Goal: Navigation & Orientation: Find specific page/section

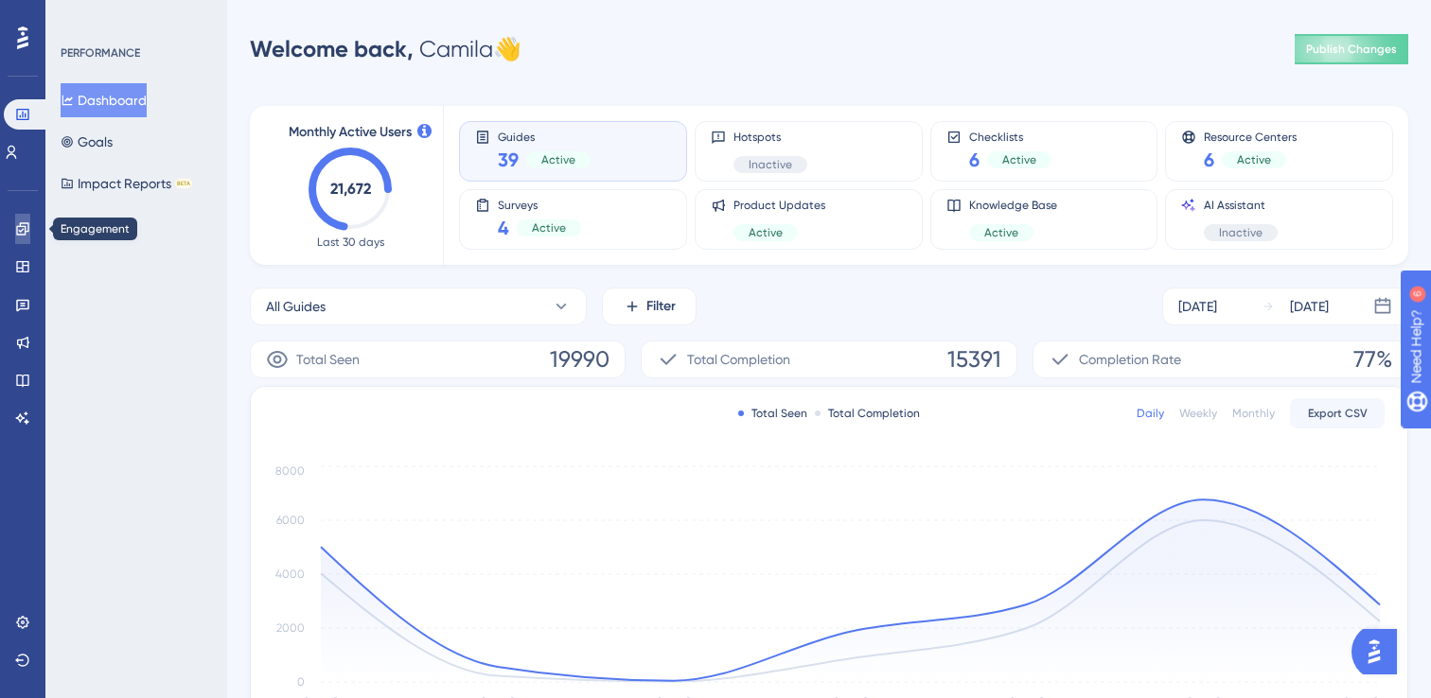
click at [26, 227] on icon at bounding box center [22, 228] width 15 height 15
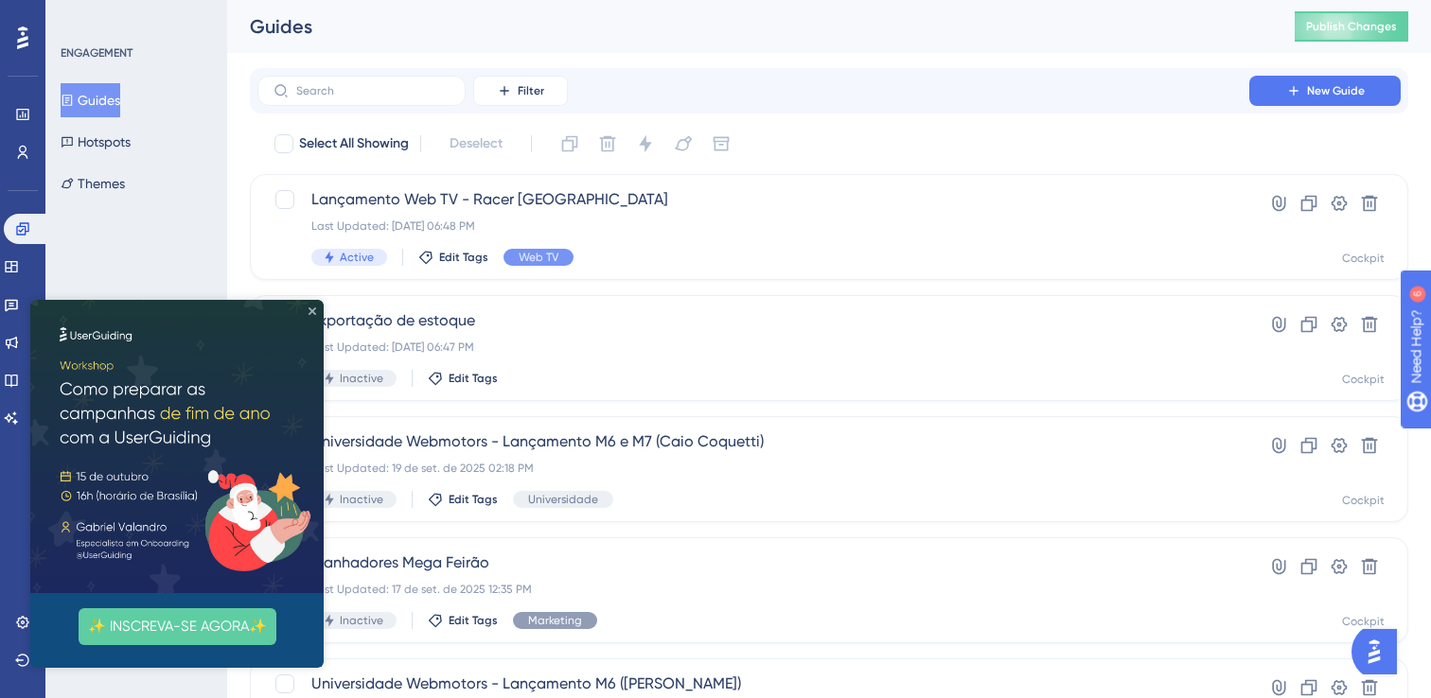
click at [308, 311] on icon "Close Preview" at bounding box center [312, 312] width 8 height 8
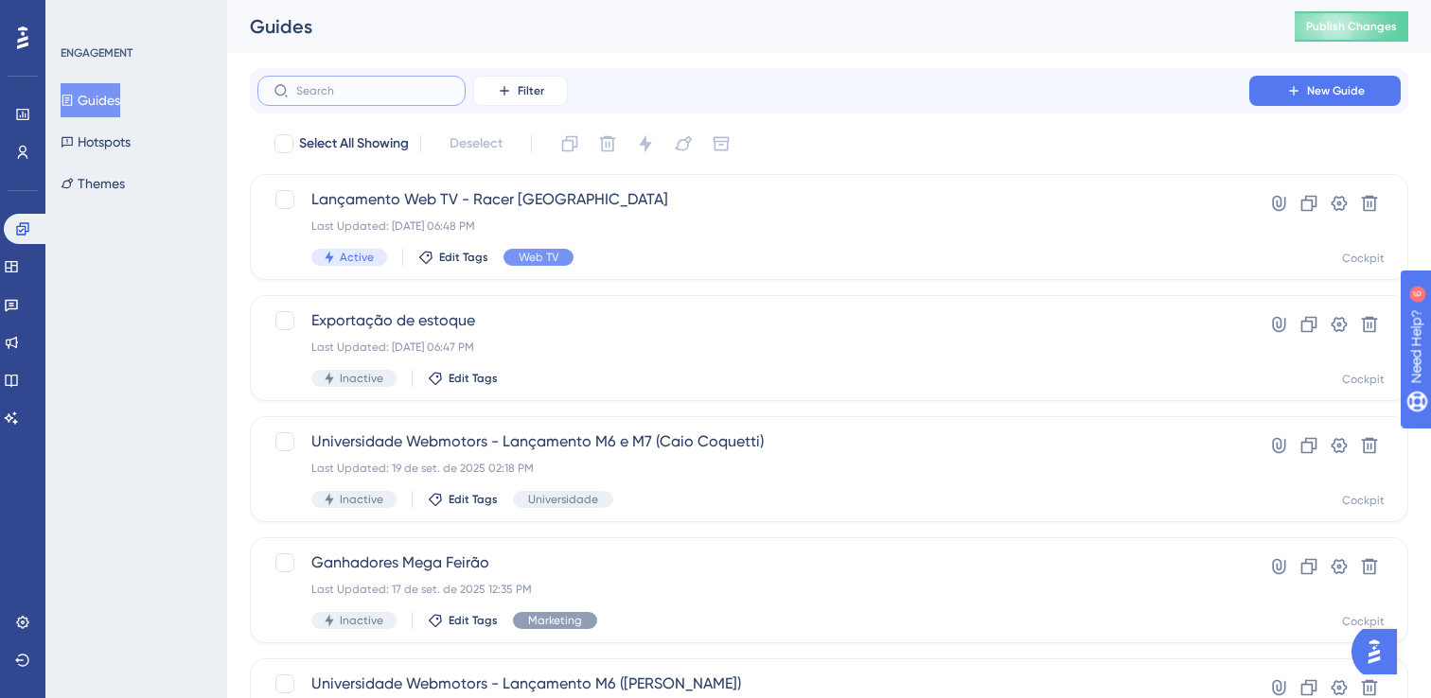
click at [329, 89] on input "text" at bounding box center [372, 90] width 153 height 13
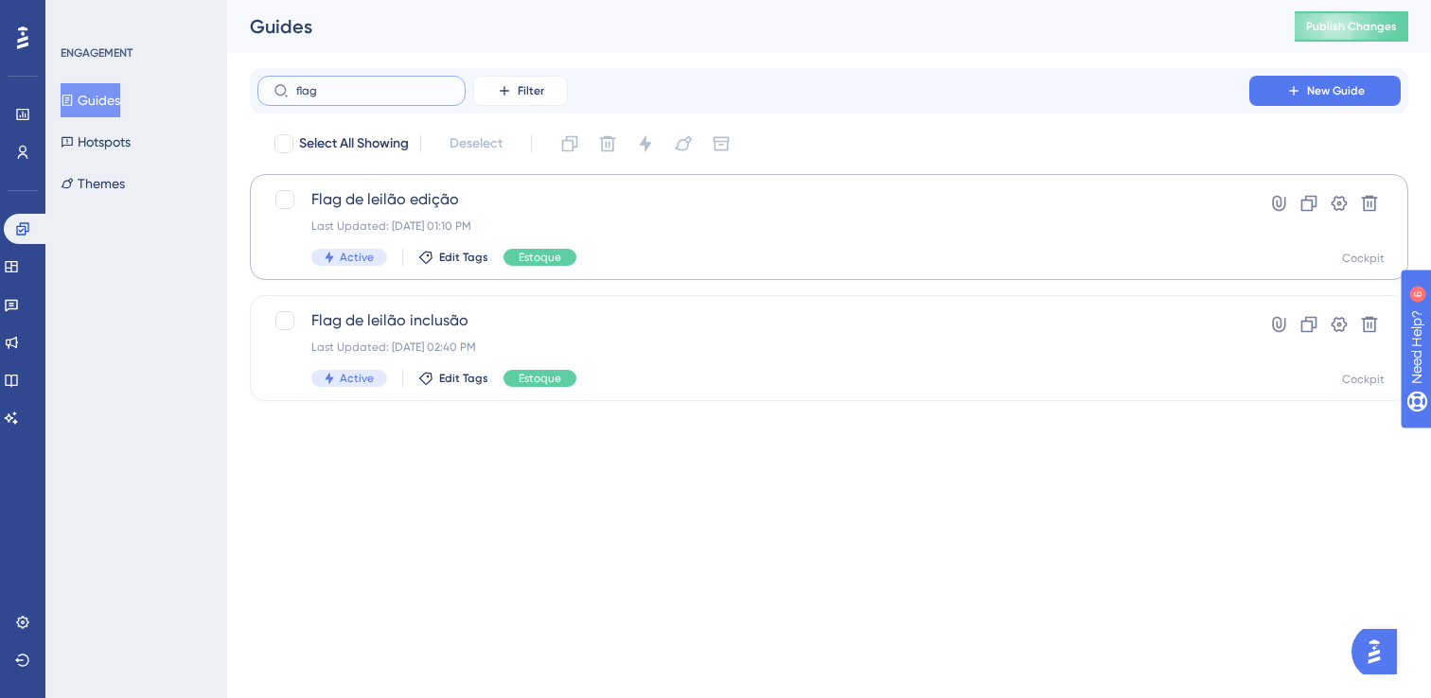
type input "flag"
click at [559, 207] on span "Flag de leilão edição" at bounding box center [753, 199] width 884 height 23
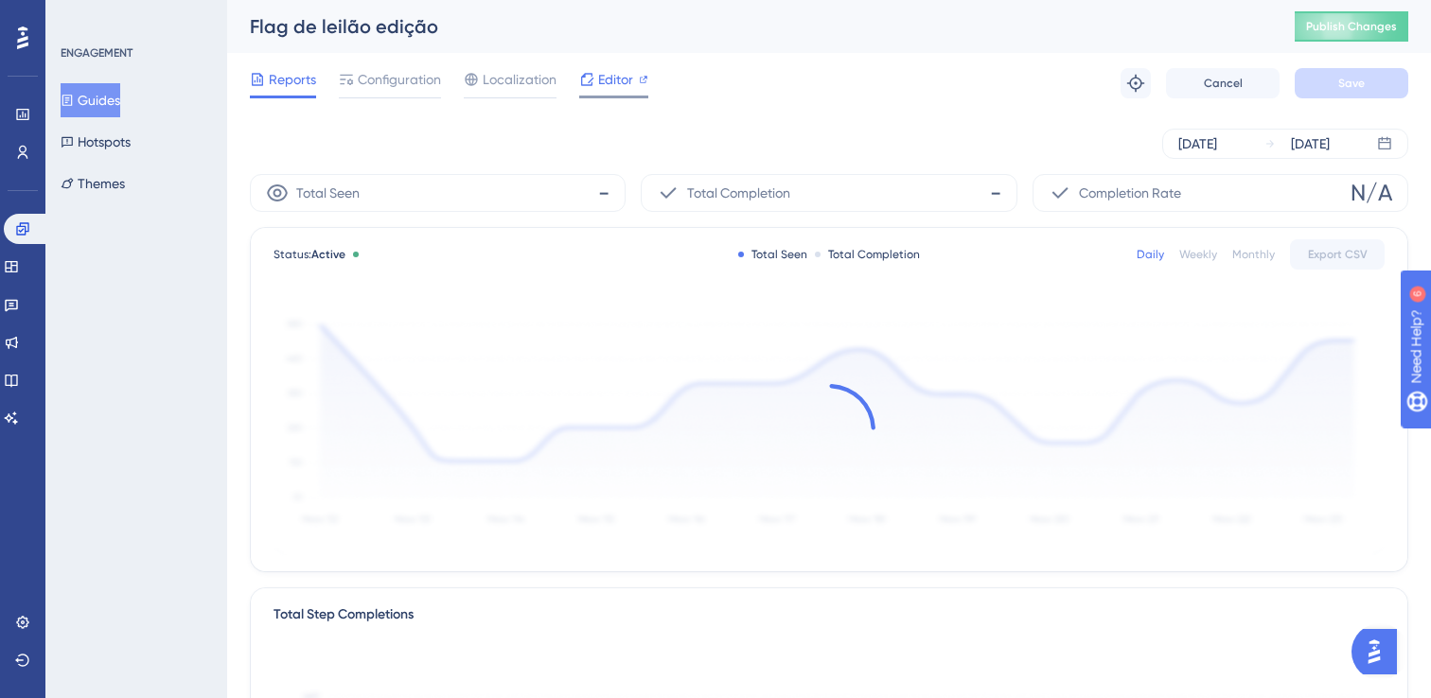
click at [620, 87] on span "Editor" at bounding box center [615, 79] width 35 height 23
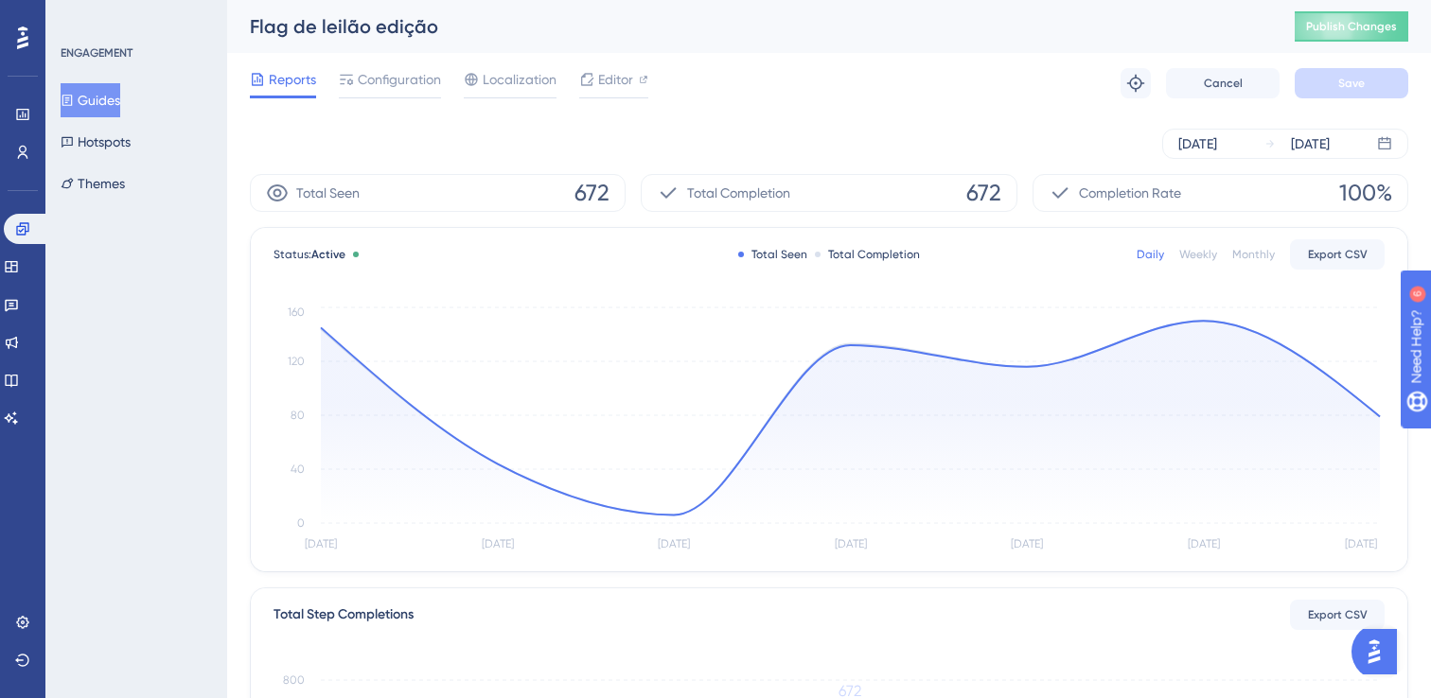
click at [74, 98] on icon at bounding box center [67, 100] width 13 height 13
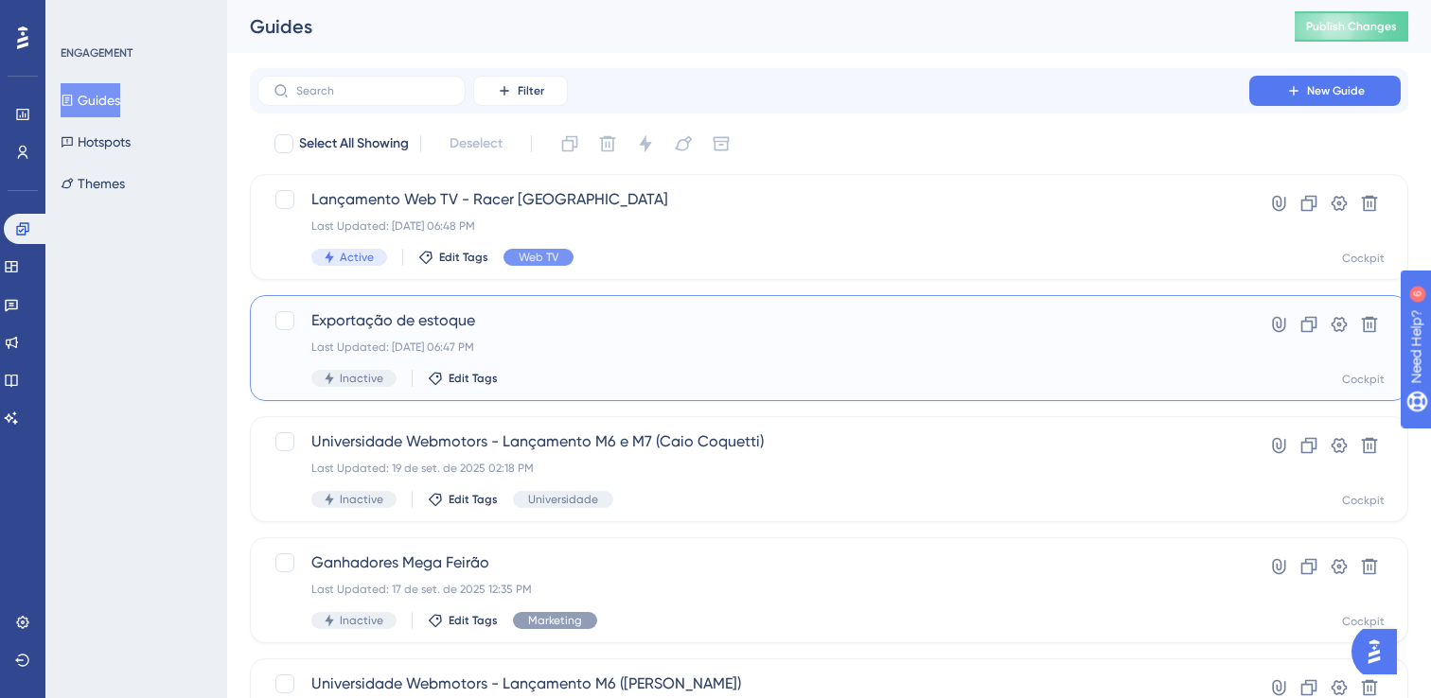
click at [610, 303] on div "Exportação de estoque Last Updated: 23 de set. de 2025 06:47 PM Inactive Edit T…" at bounding box center [829, 348] width 1158 height 106
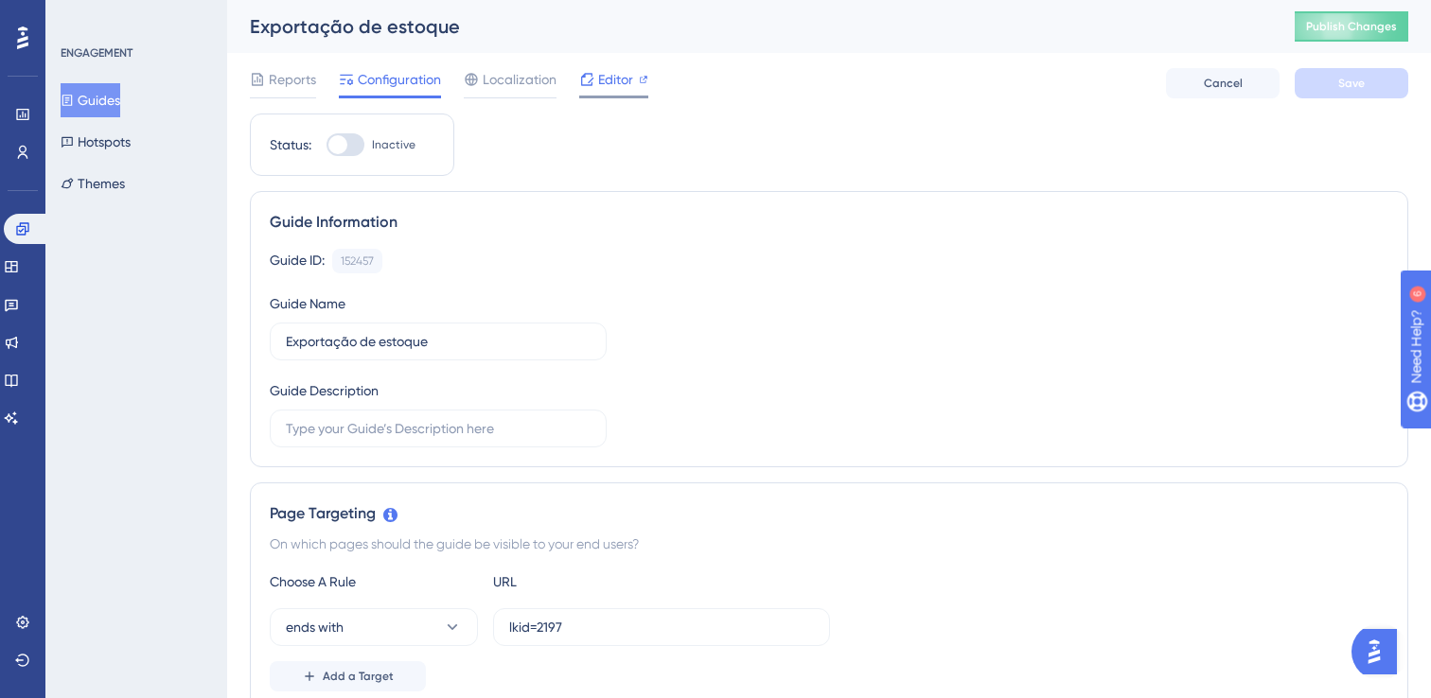
click at [623, 82] on span "Editor" at bounding box center [615, 79] width 35 height 23
click at [17, 353] on link at bounding box center [11, 342] width 15 height 30
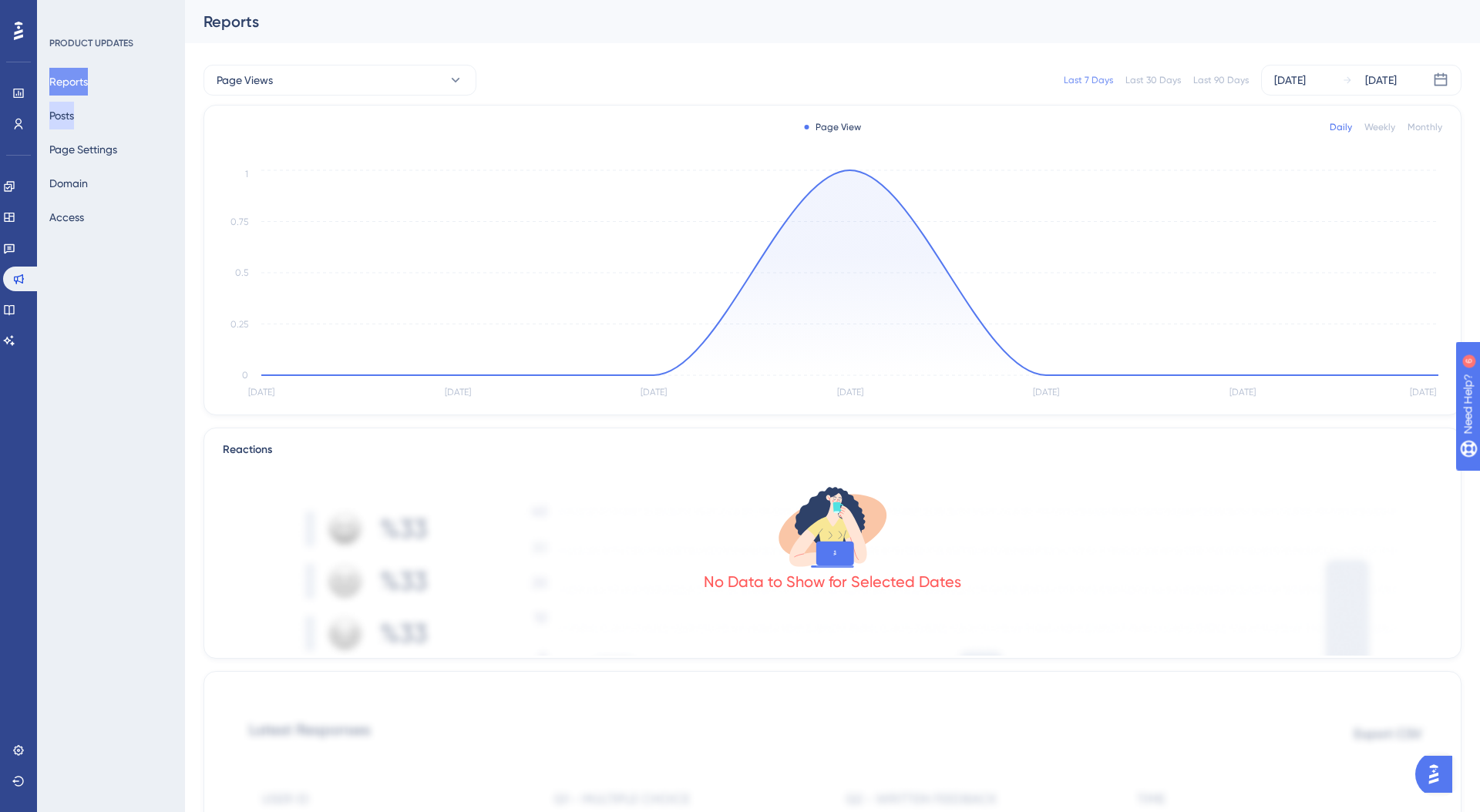
click at [74, 121] on button "Posts" at bounding box center [62, 116] width 24 height 28
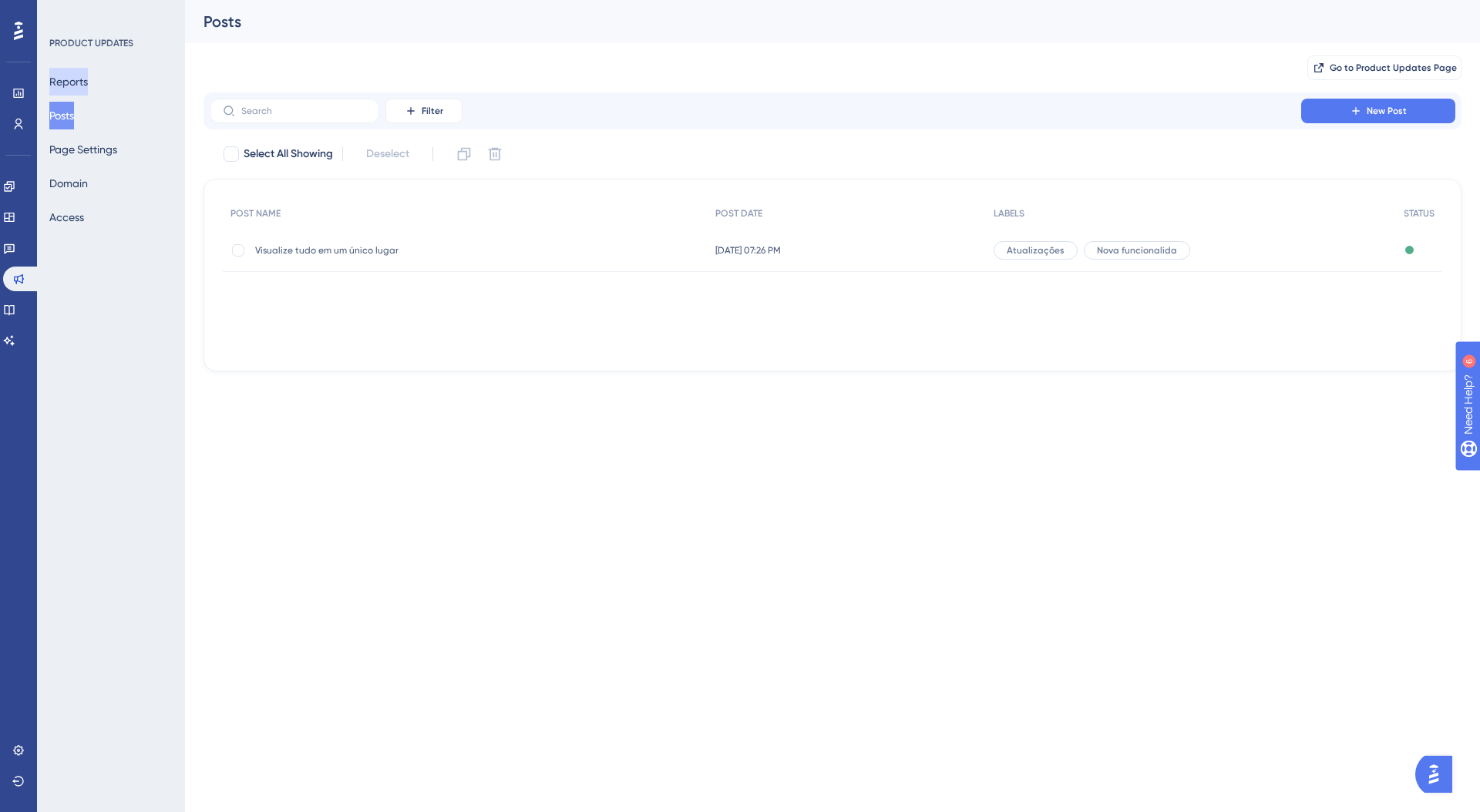
click at [88, 90] on button "Reports" at bounding box center [68, 81] width 38 height 28
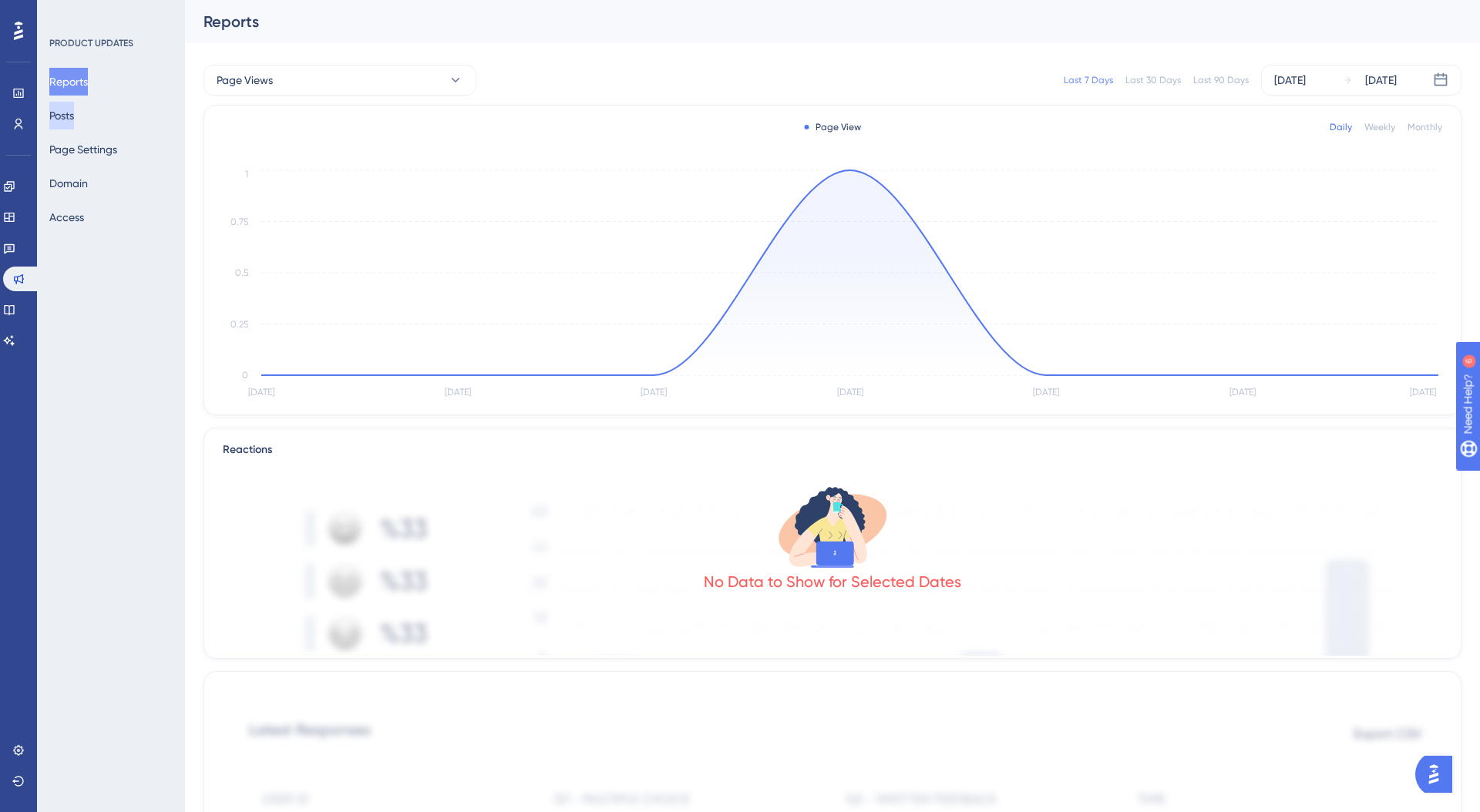
click at [74, 116] on button "Posts" at bounding box center [62, 116] width 24 height 28
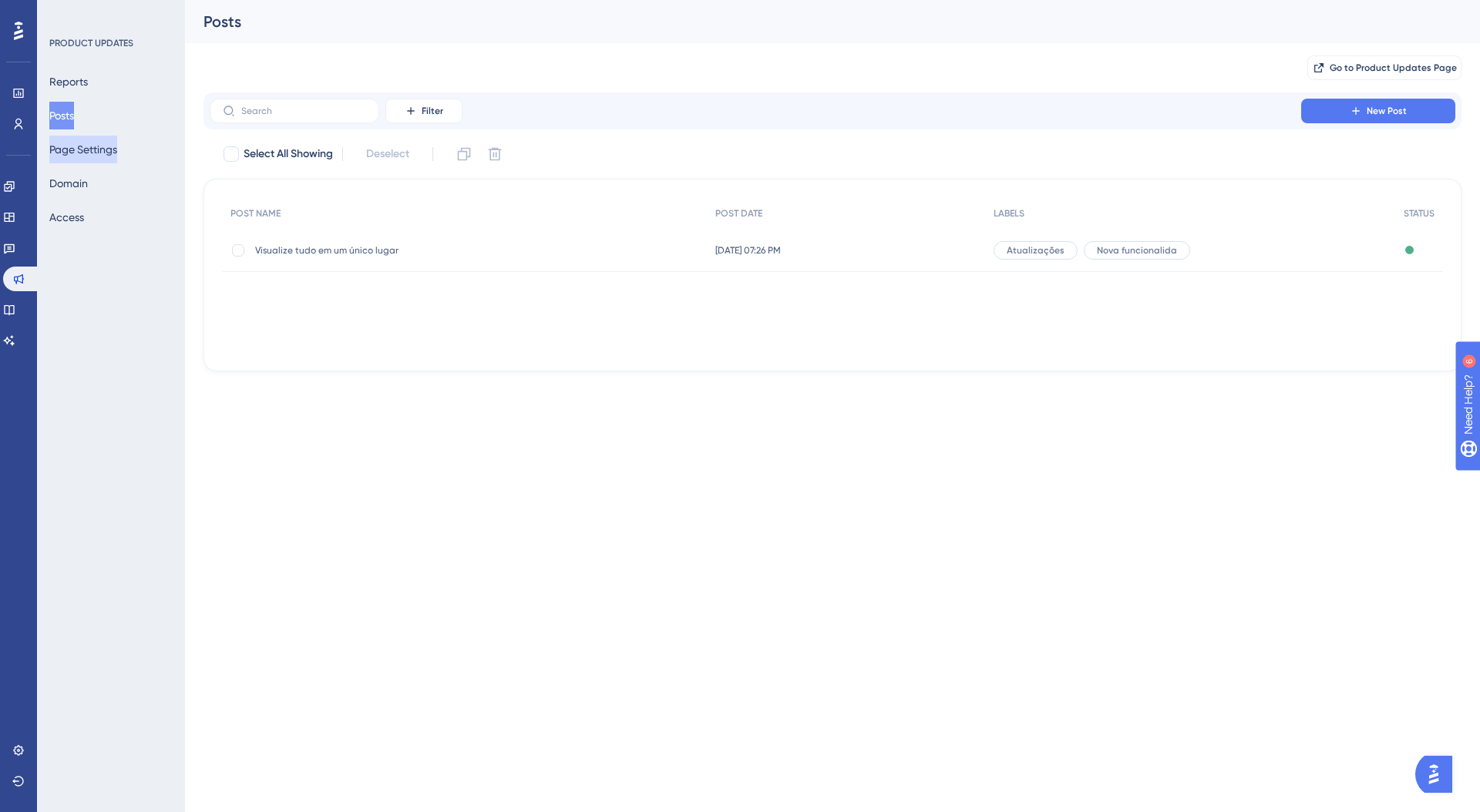
click at [117, 160] on button "Page Settings" at bounding box center [83, 150] width 68 height 28
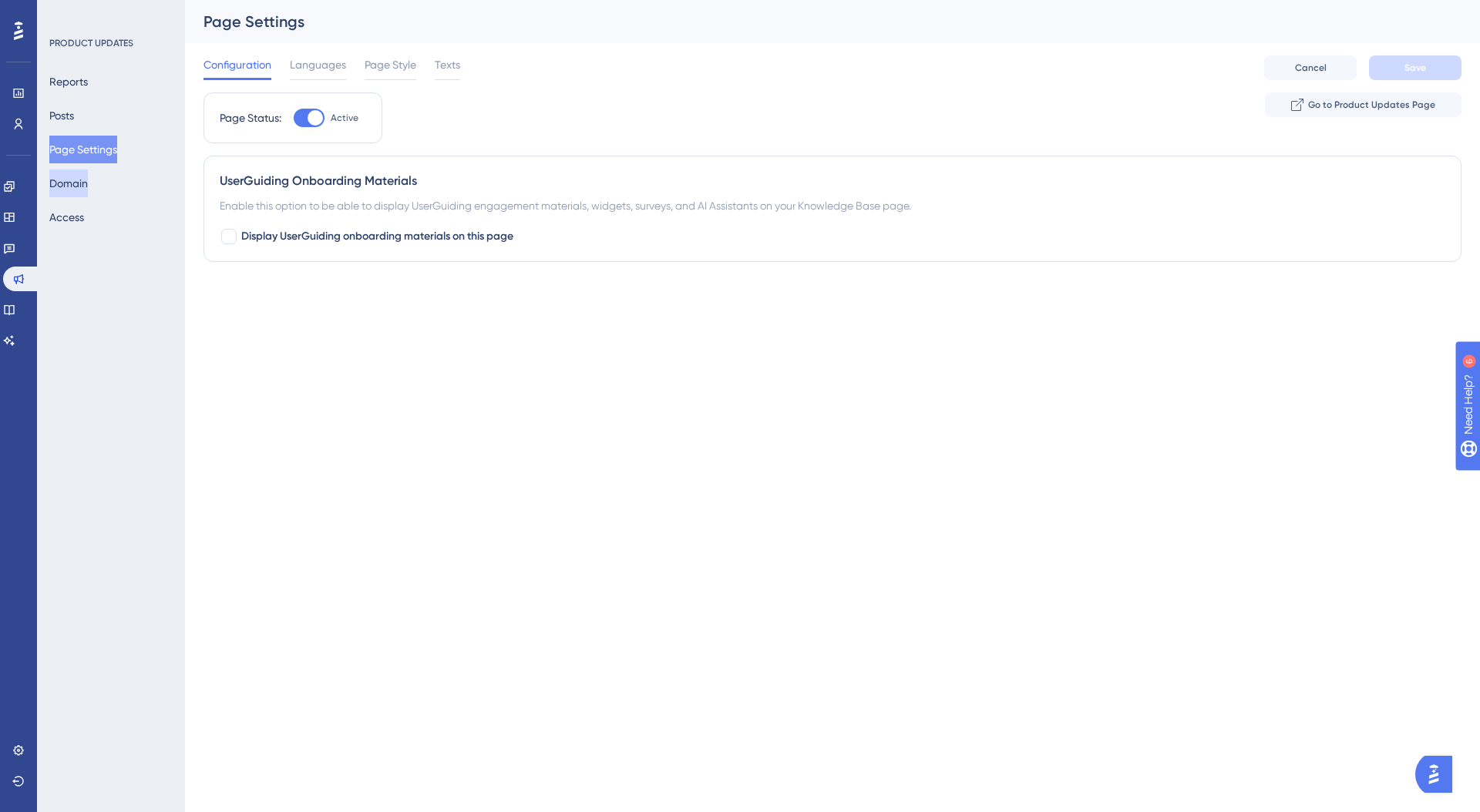
click at [68, 186] on button "Domain" at bounding box center [68, 183] width 38 height 28
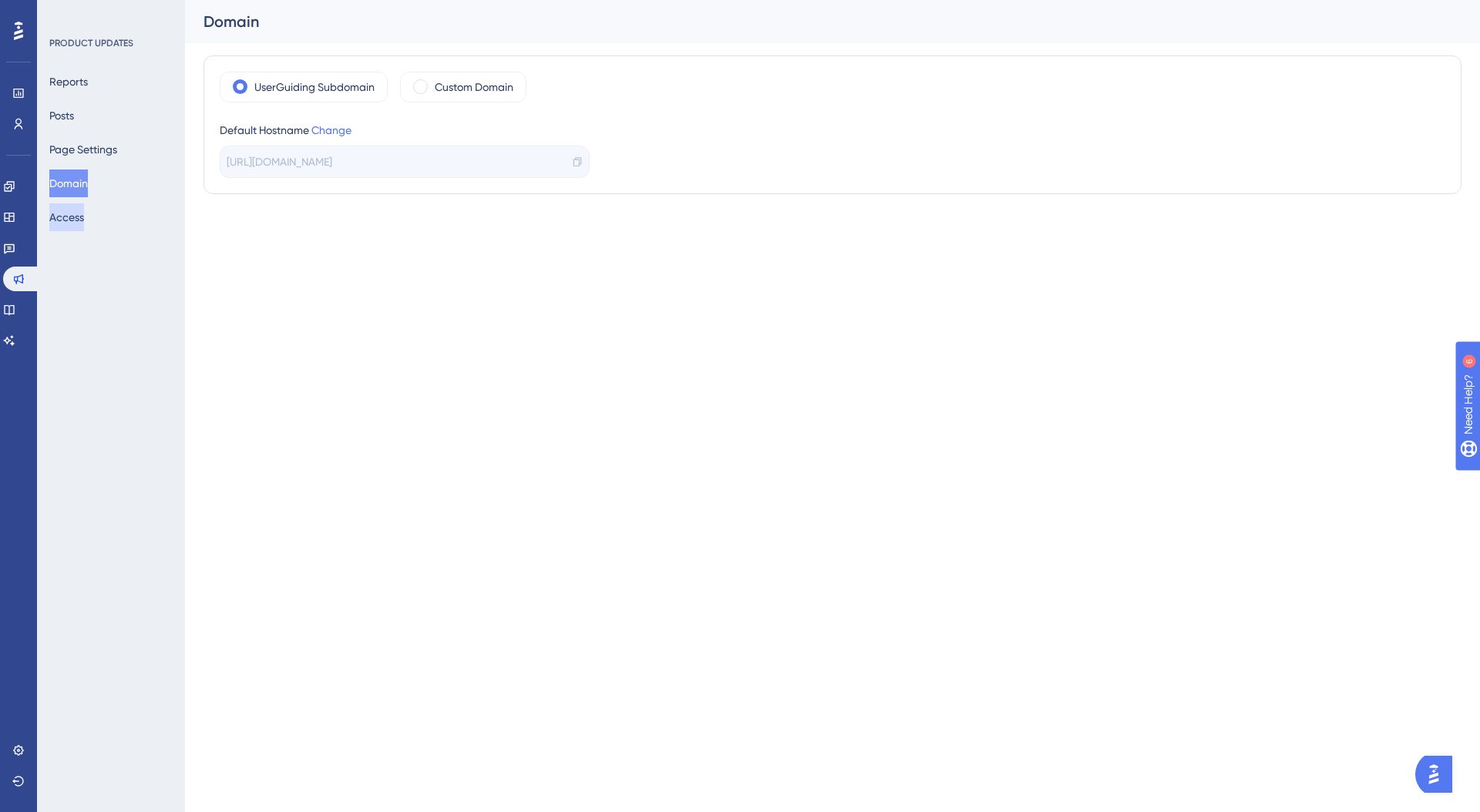
click at [64, 222] on button "Access" at bounding box center [67, 217] width 35 height 28
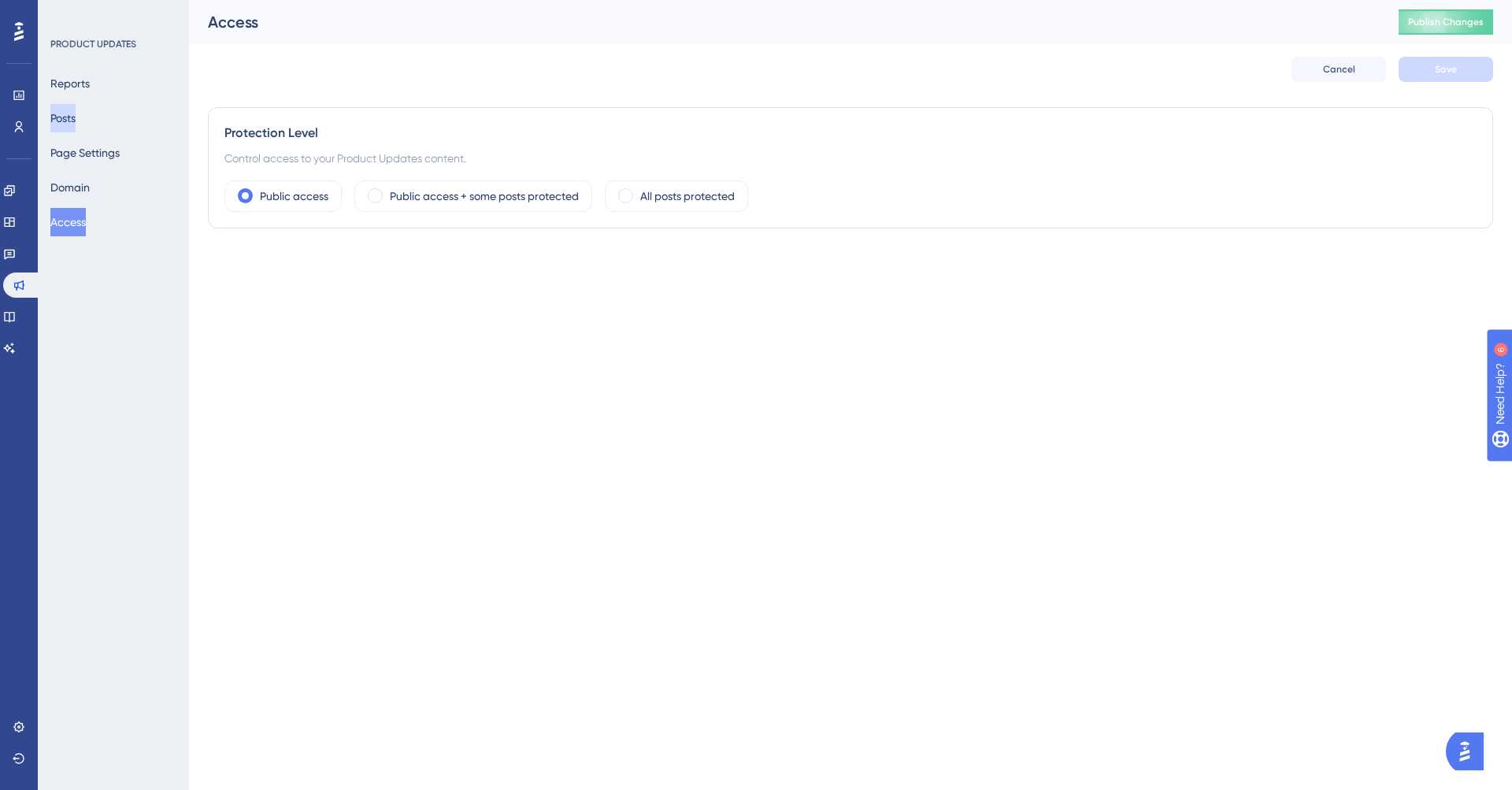
click at [76, 123] on button "Posts" at bounding box center [63, 118] width 25 height 28
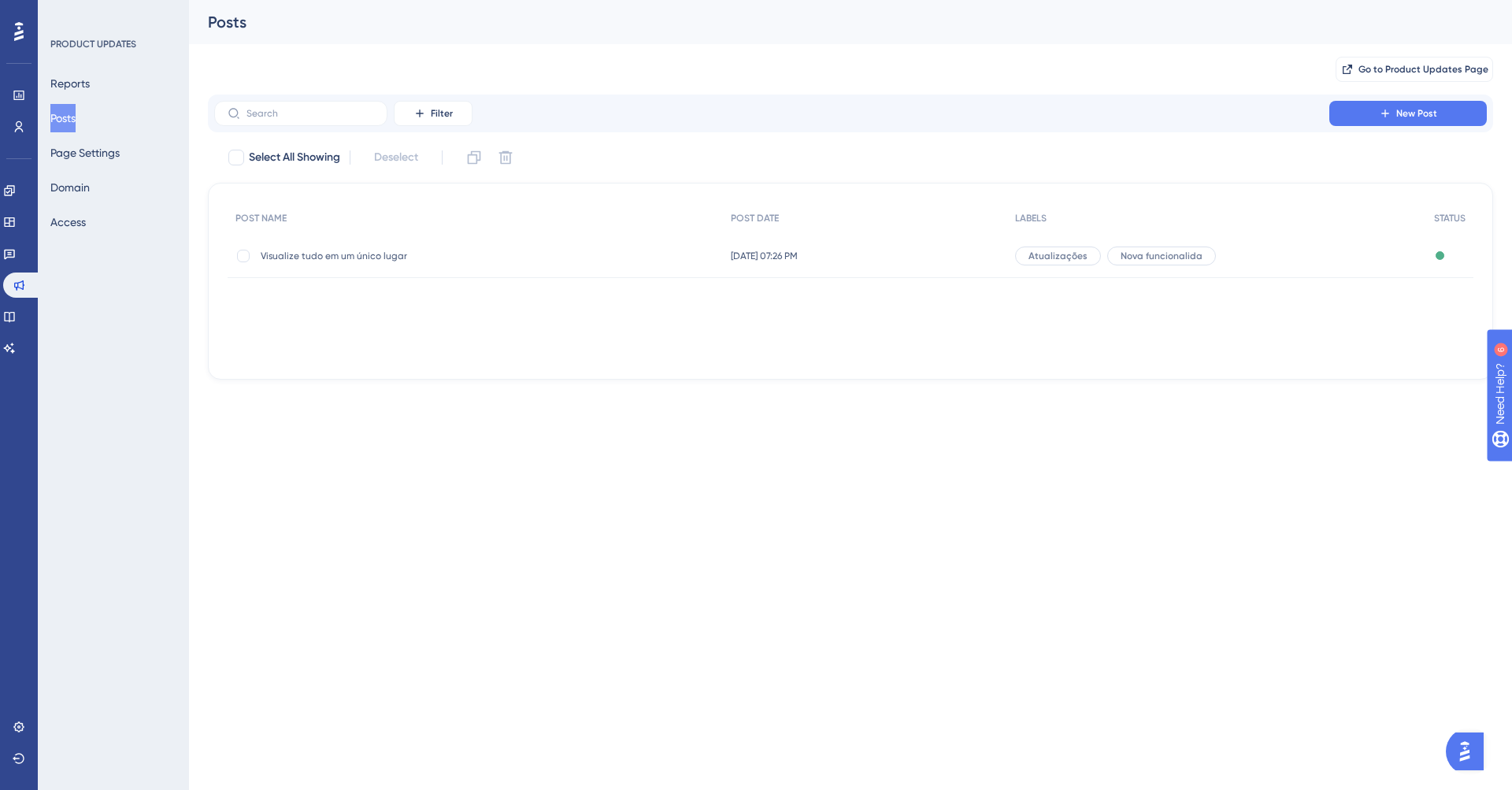
click at [371, 257] on span "Visualize tudo em um único lugar" at bounding box center [386, 256] width 252 height 12
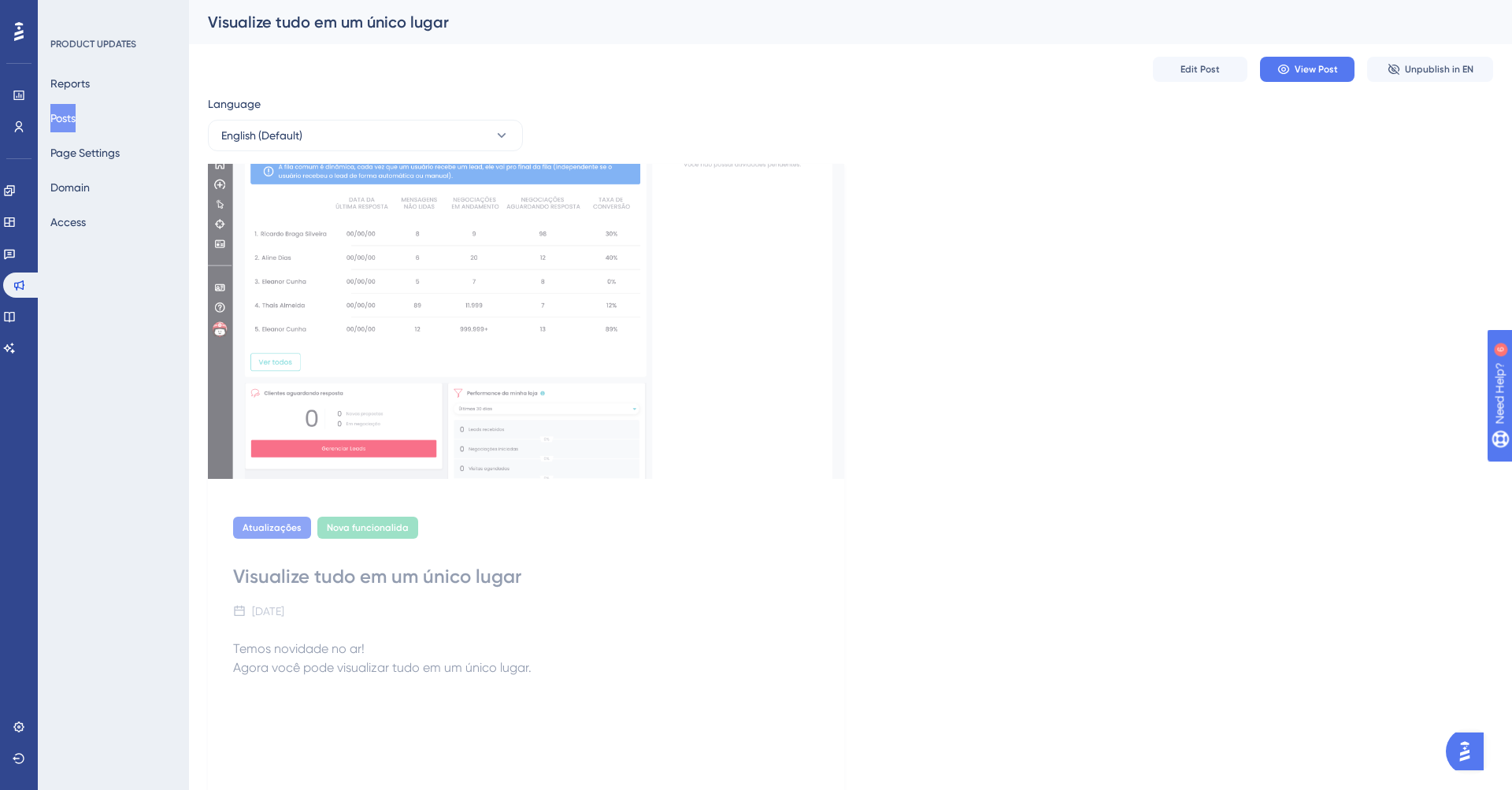
click at [76, 120] on button "Posts" at bounding box center [63, 118] width 25 height 28
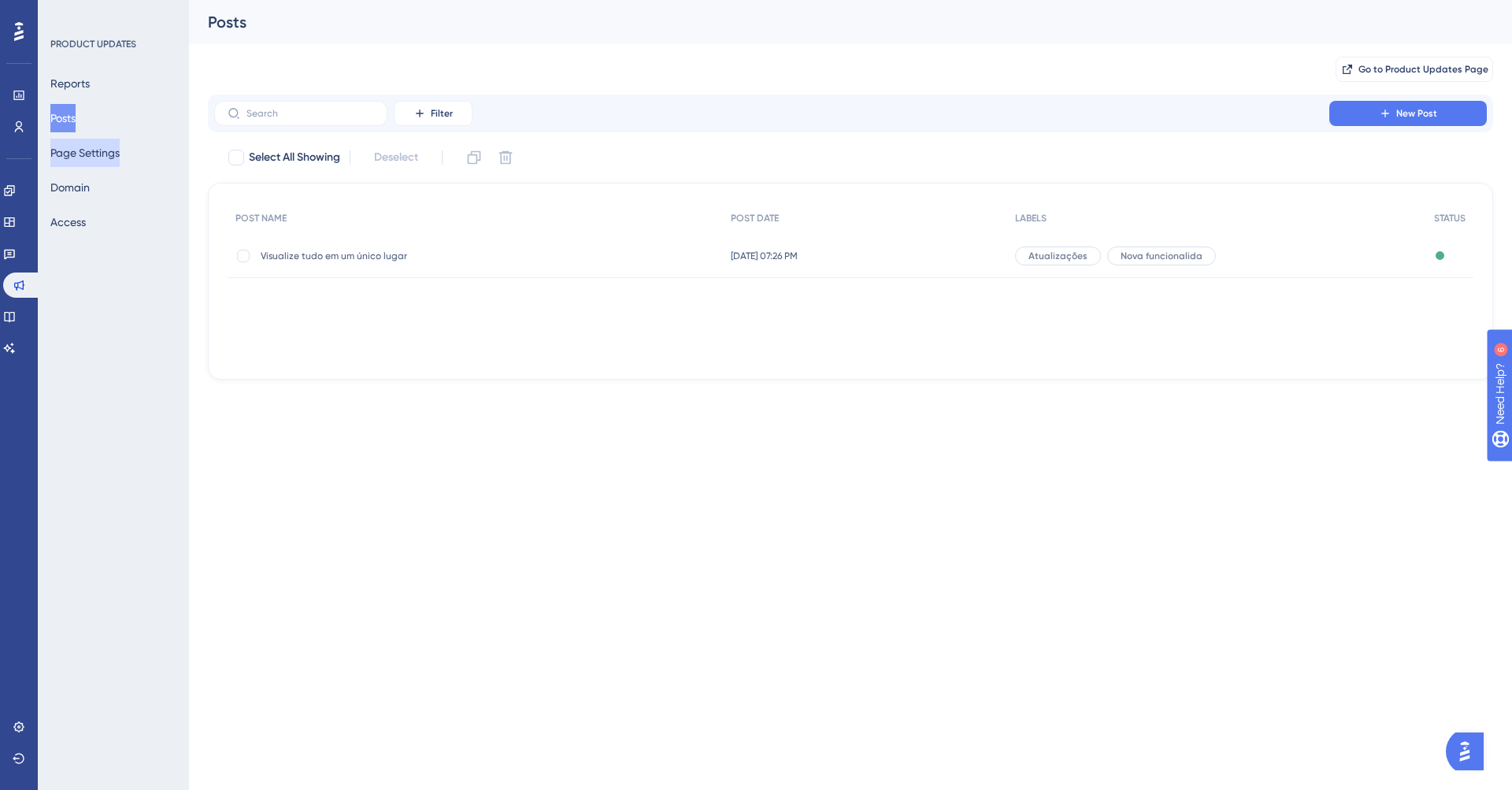
click at [91, 159] on button "Page Settings" at bounding box center [85, 153] width 69 height 28
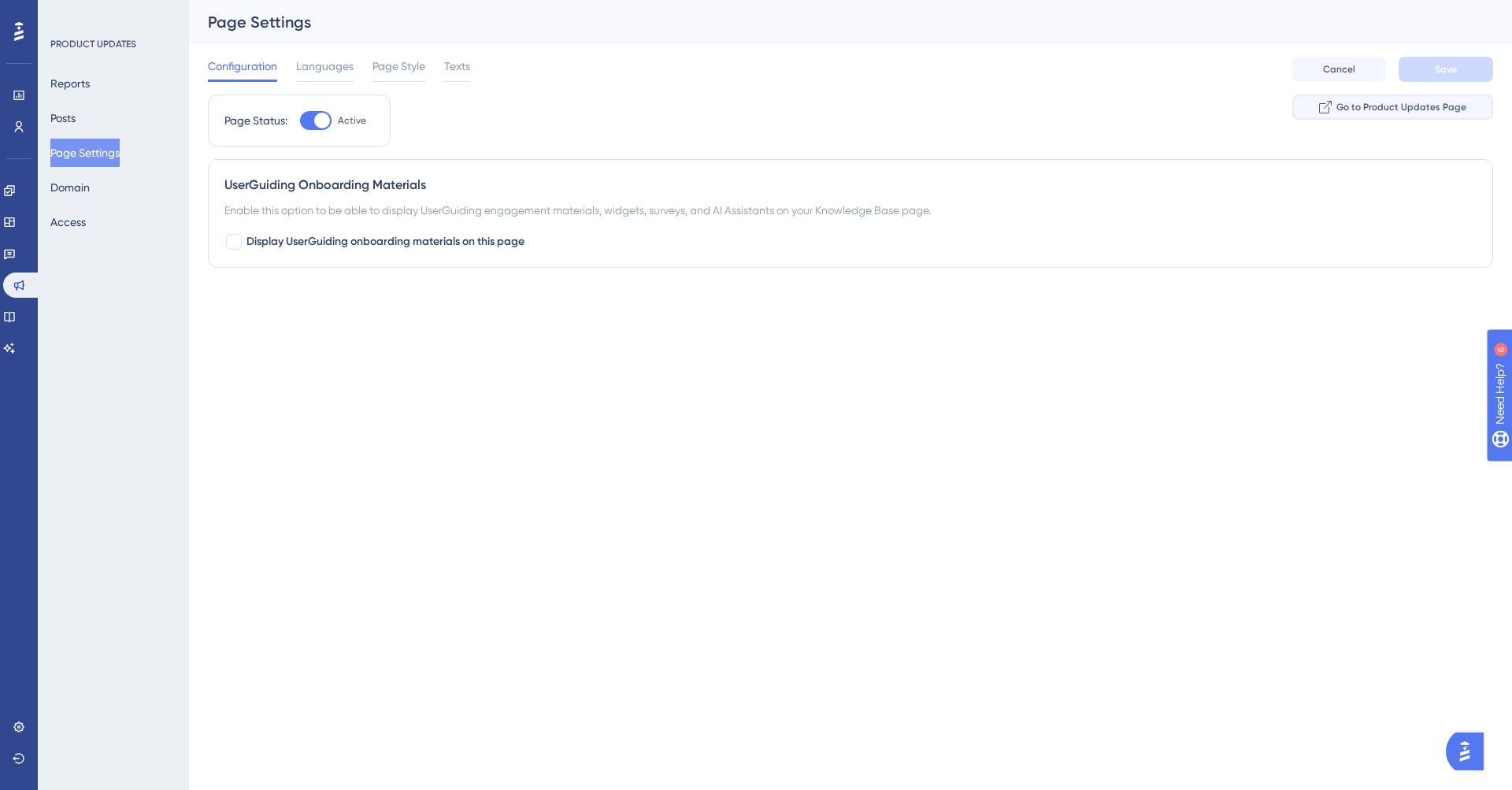
click at [1190, 113] on button "Go to Product Updates Page" at bounding box center [1392, 107] width 201 height 25
click at [72, 121] on button "Posts" at bounding box center [63, 118] width 25 height 28
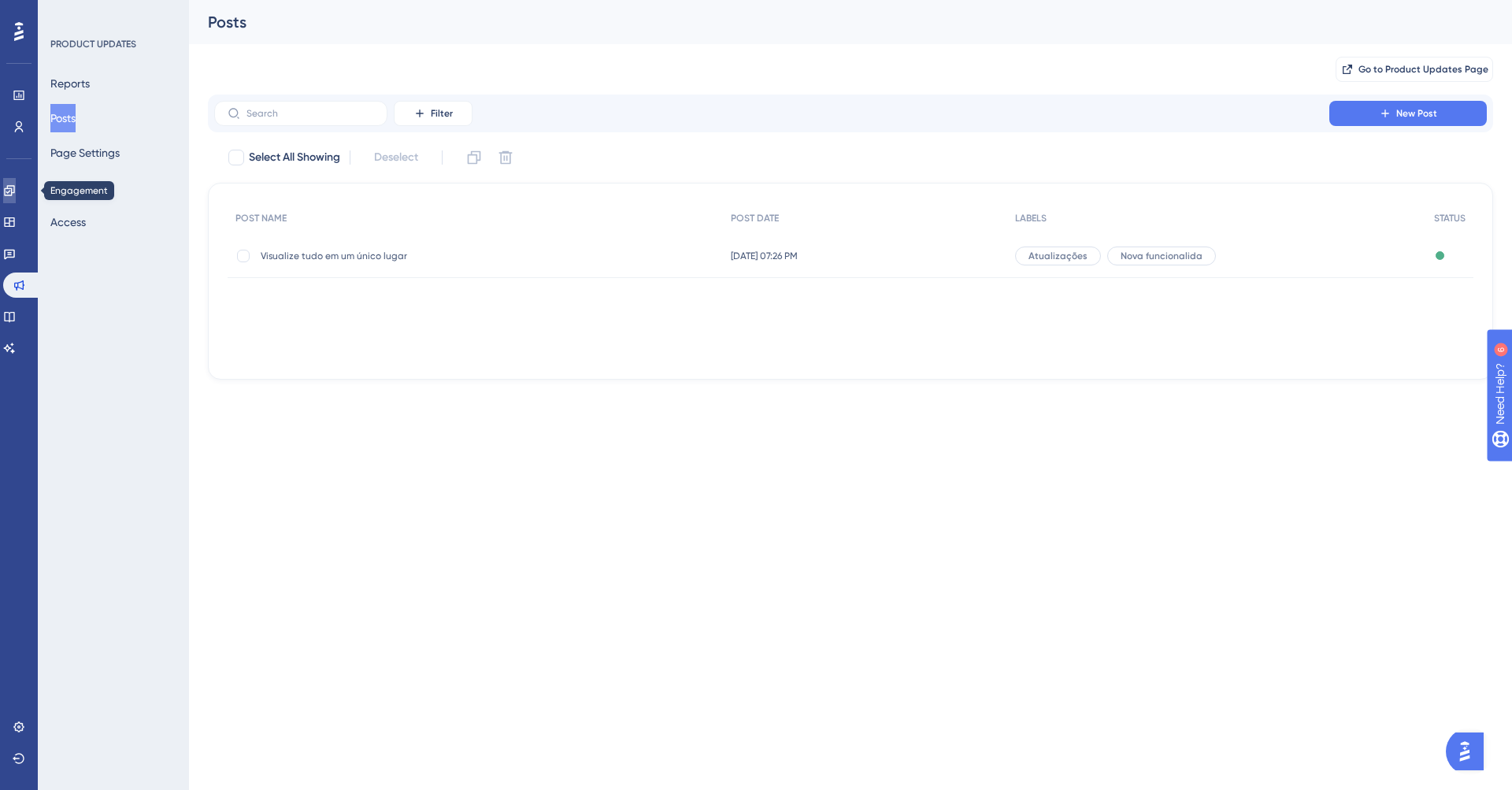
click at [16, 192] on icon at bounding box center [9, 190] width 12 height 12
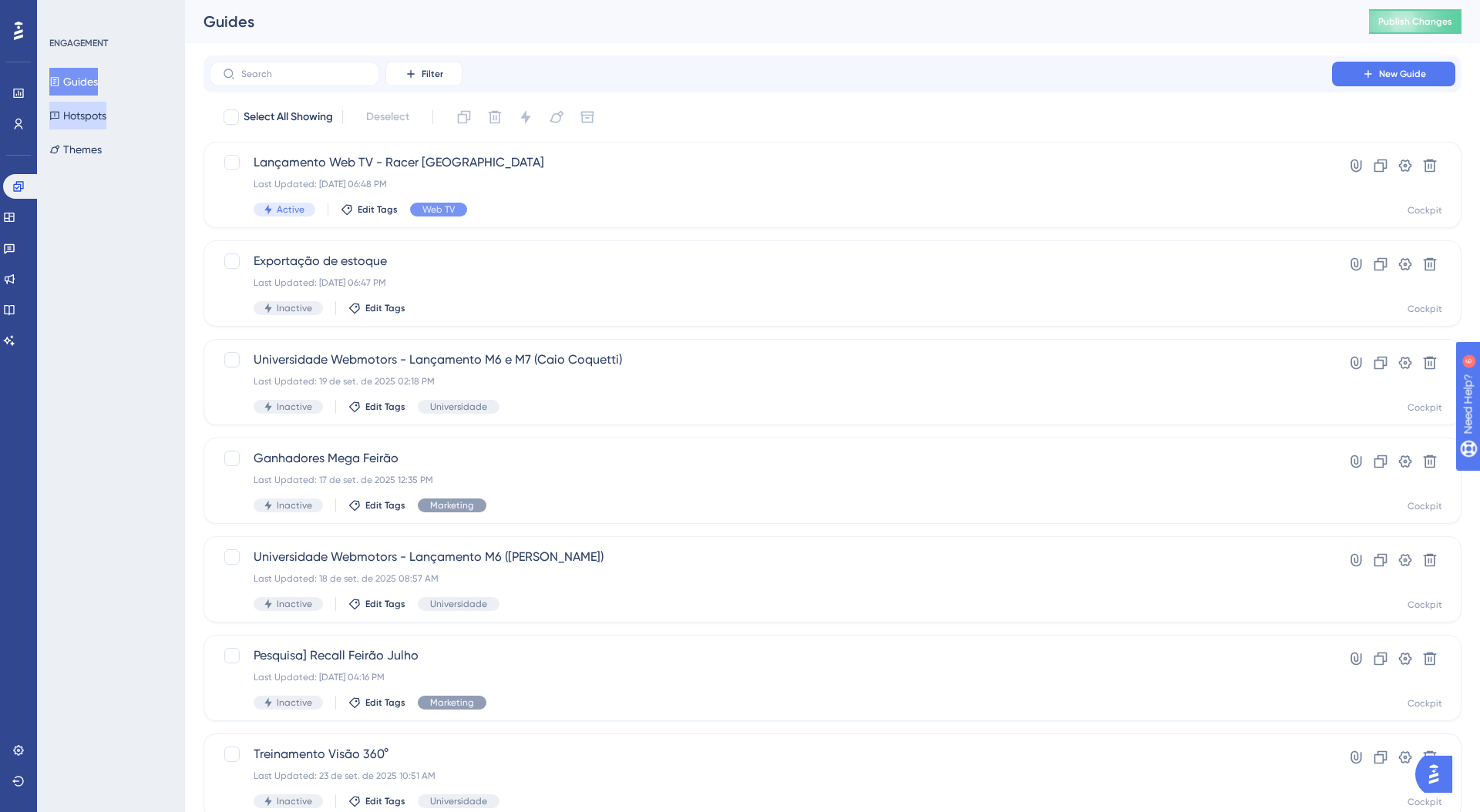
click at [90, 129] on button "Hotspots" at bounding box center [78, 116] width 57 height 28
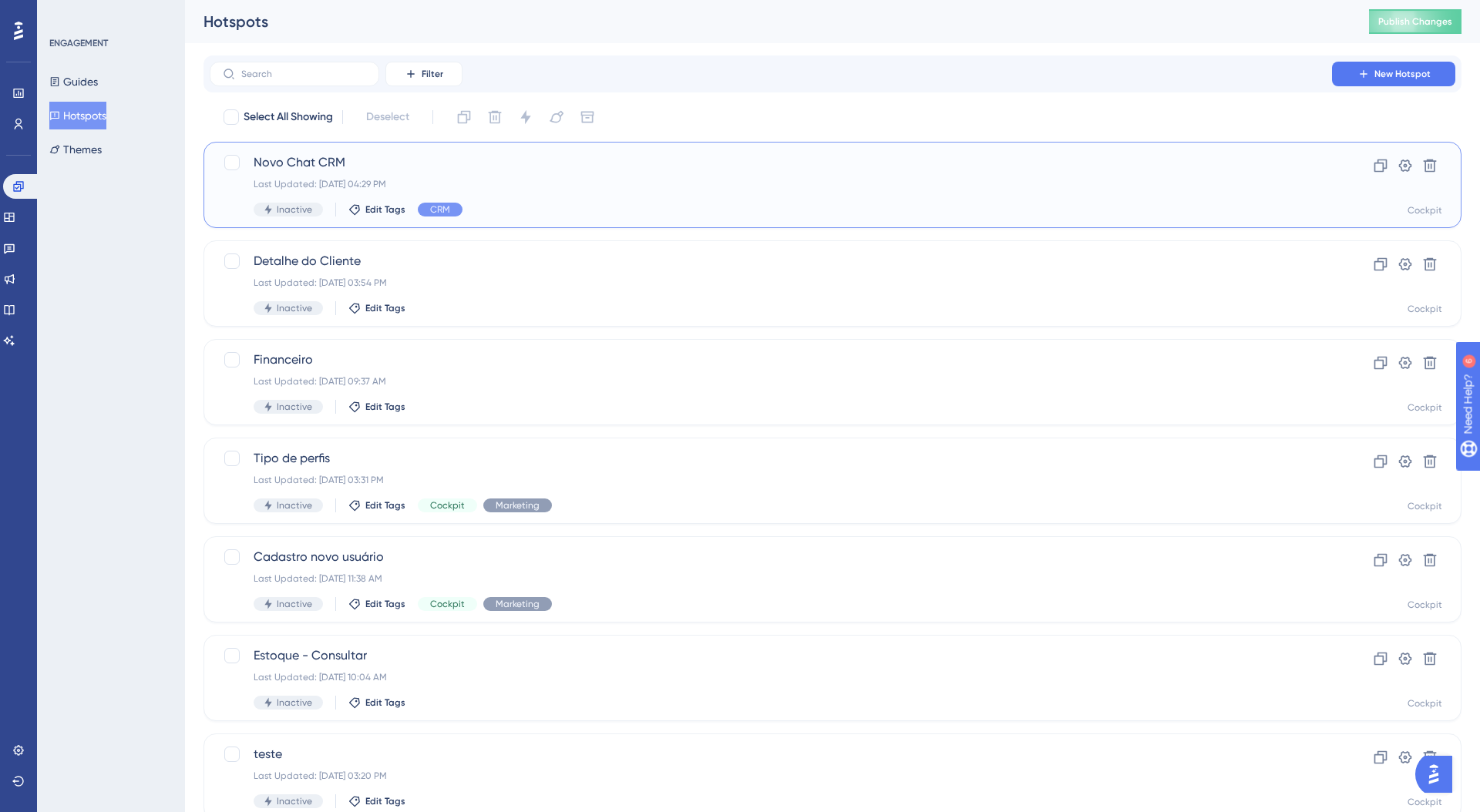
click at [288, 156] on span "Novo Chat CRM" at bounding box center [771, 162] width 1034 height 19
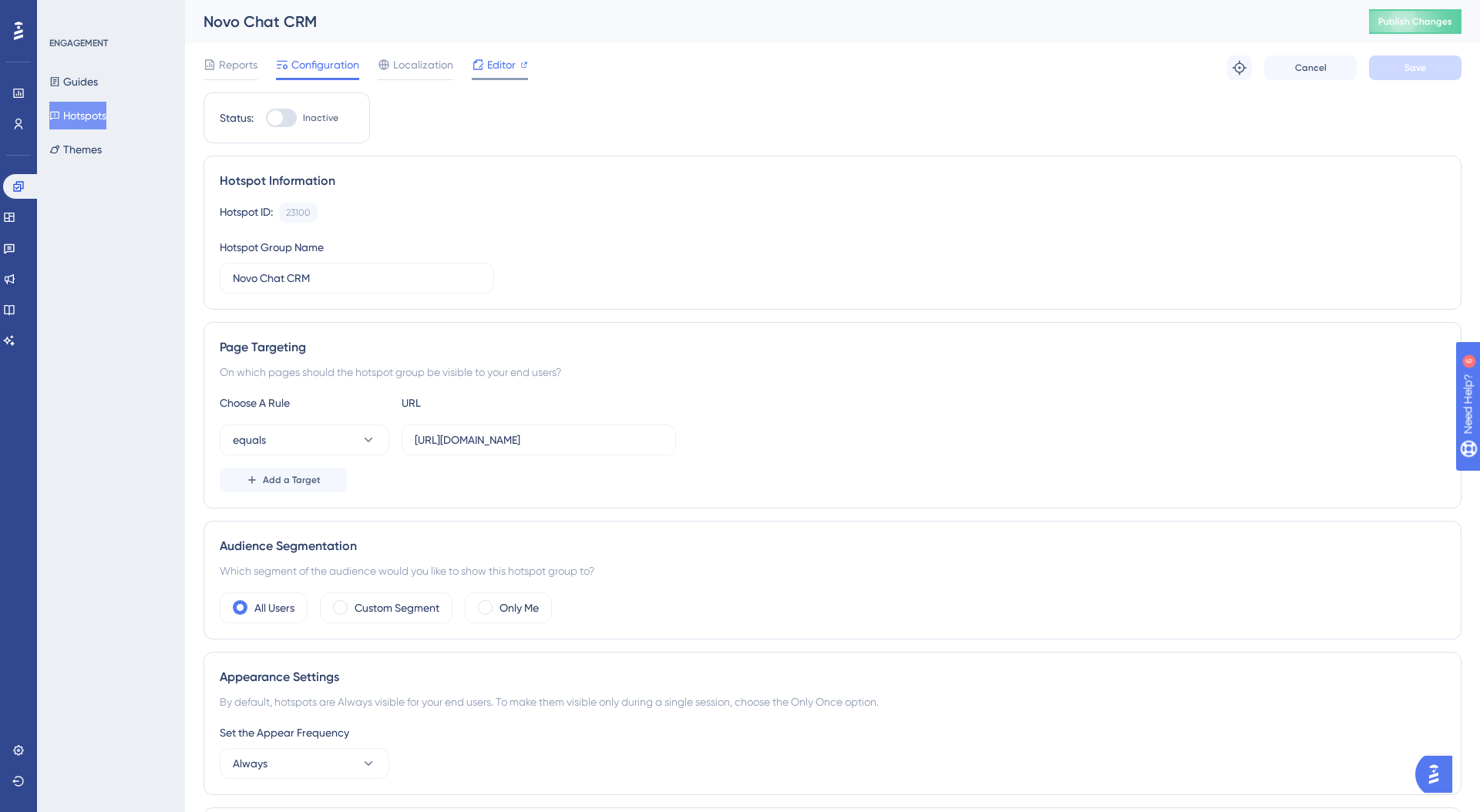
click at [494, 68] on span "Editor" at bounding box center [501, 64] width 29 height 19
